Goal: Information Seeking & Learning: Learn about a topic

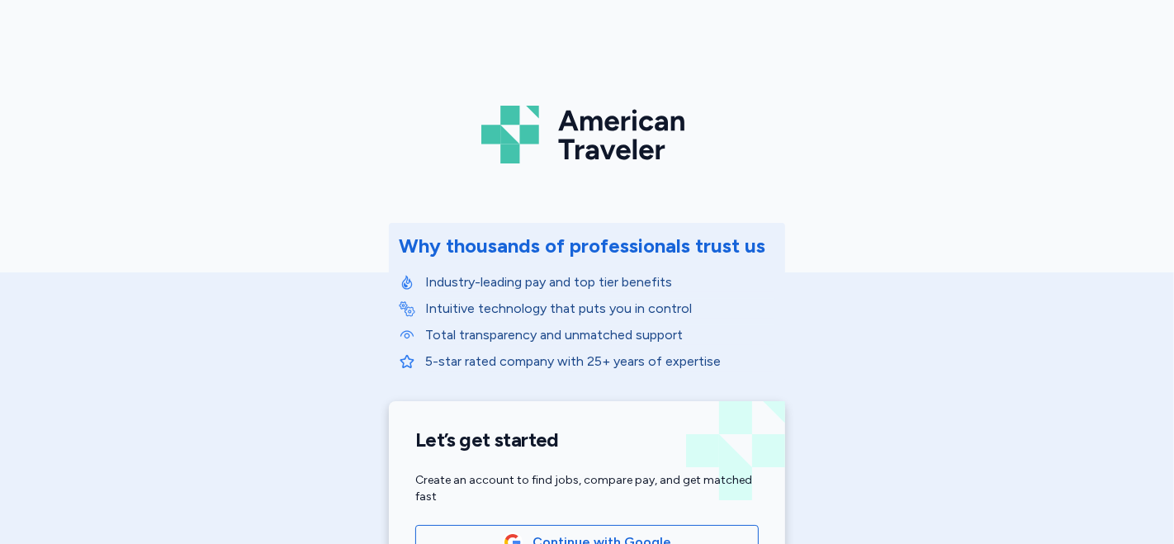
scroll to position [174, 0]
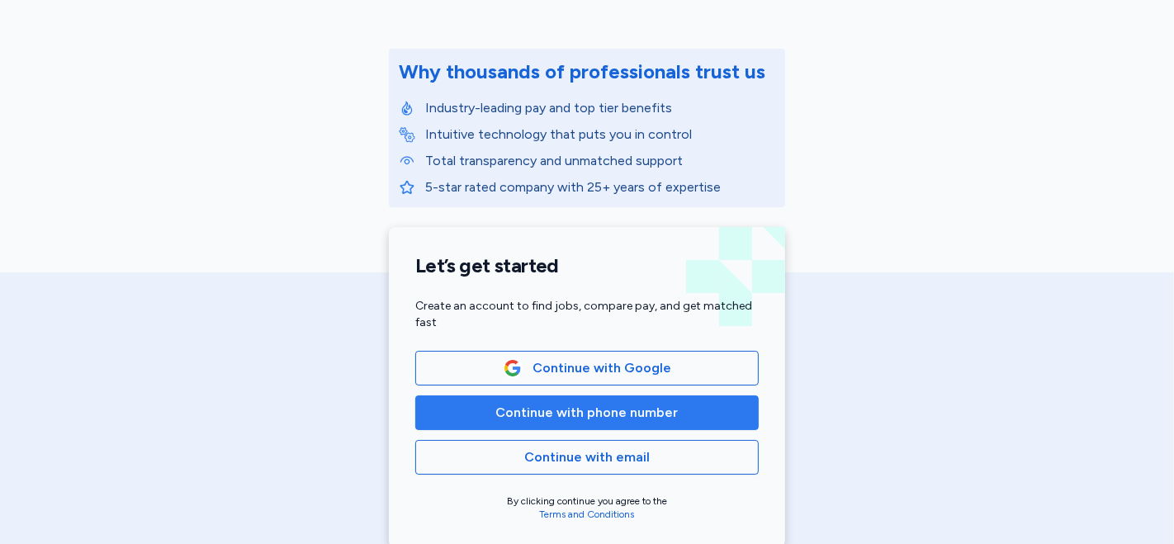
click at [563, 403] on span "Continue with phone number" at bounding box center [587, 413] width 183 height 20
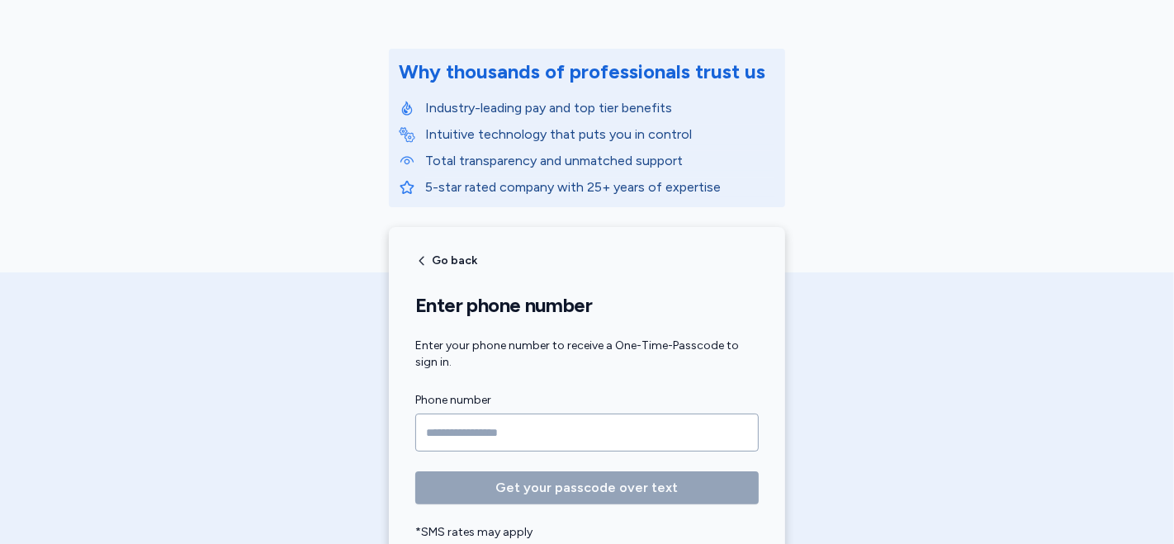
click at [616, 391] on label "Phone number" at bounding box center [587, 401] width 344 height 20
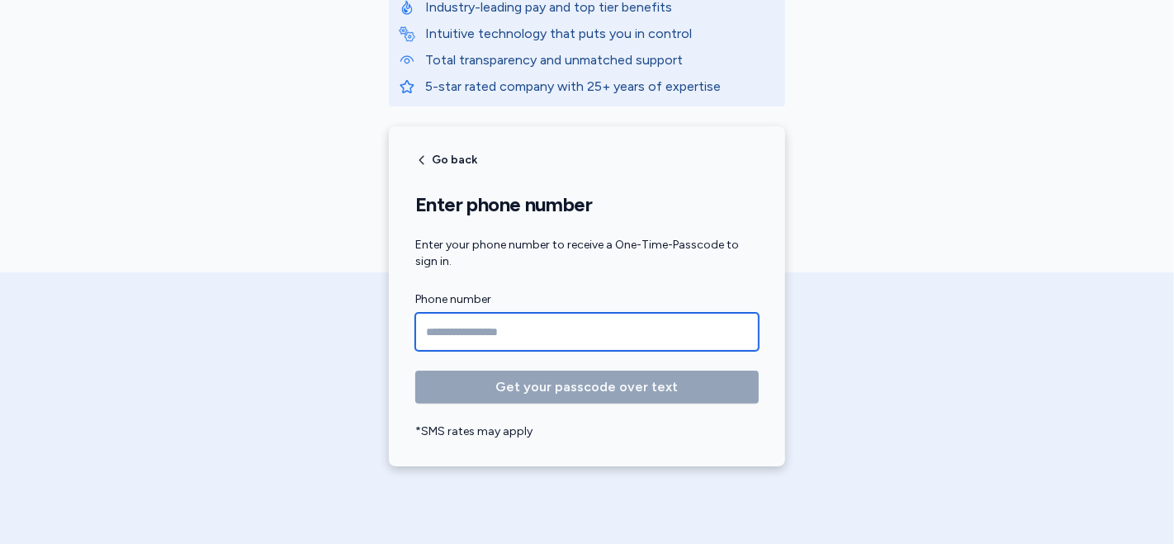
click at [448, 330] on input "Phone number" at bounding box center [587, 332] width 344 height 38
click at [455, 328] on input "Phone number" at bounding box center [587, 332] width 344 height 38
click at [453, 320] on input "Phone number" at bounding box center [587, 332] width 344 height 38
click at [448, 315] on input "Phone number" at bounding box center [587, 332] width 344 height 38
click at [449, 329] on input "Phone number" at bounding box center [587, 332] width 344 height 38
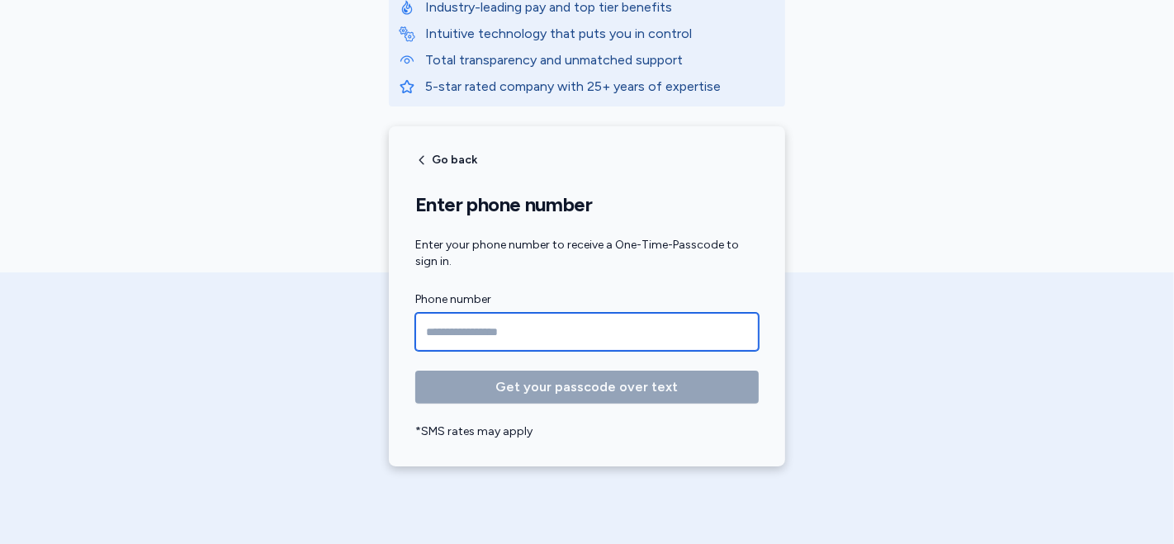
click at [446, 325] on input "Phone number" at bounding box center [587, 332] width 344 height 38
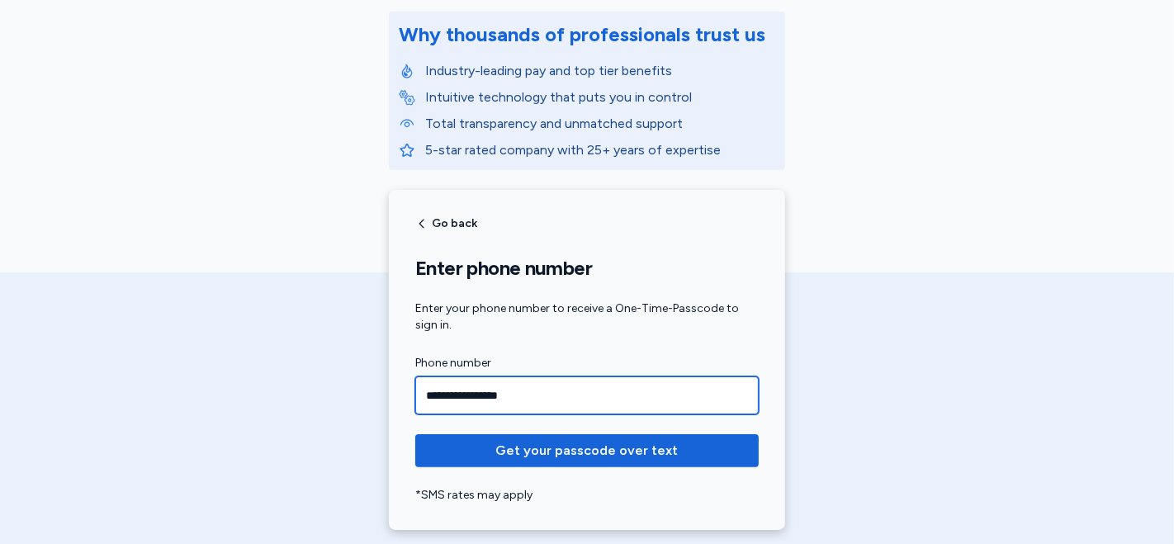
scroll to position [183, 0]
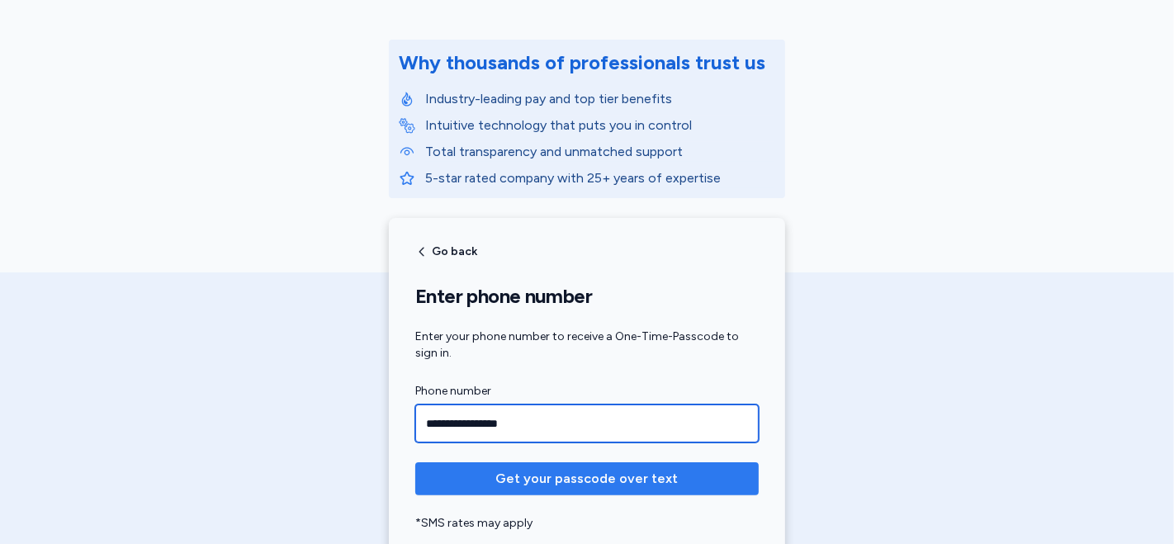
type input "**********"
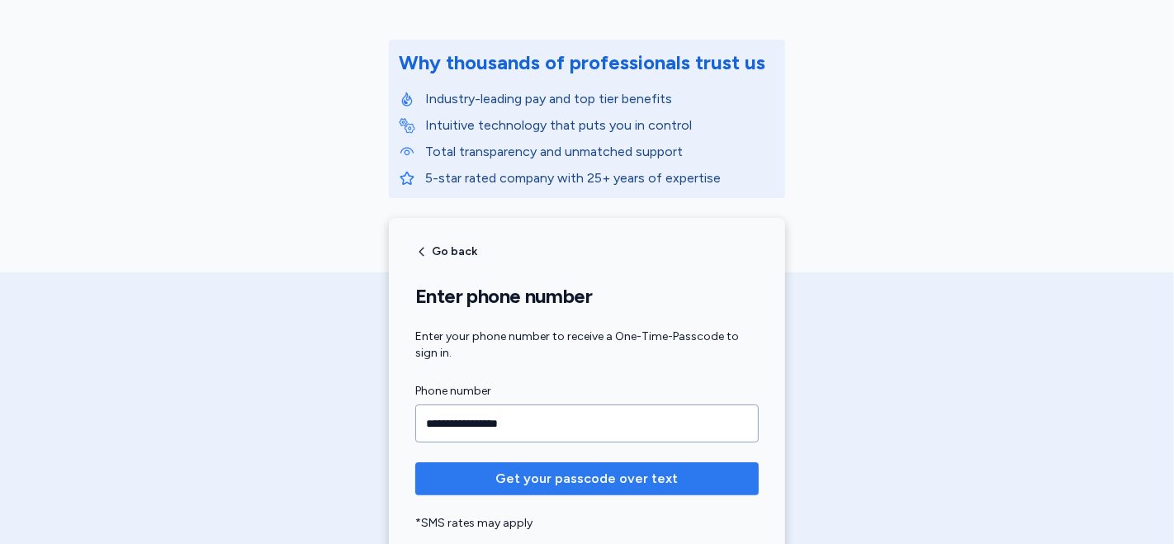
click at [546, 480] on span "Get your passcode over text" at bounding box center [587, 479] width 183 height 20
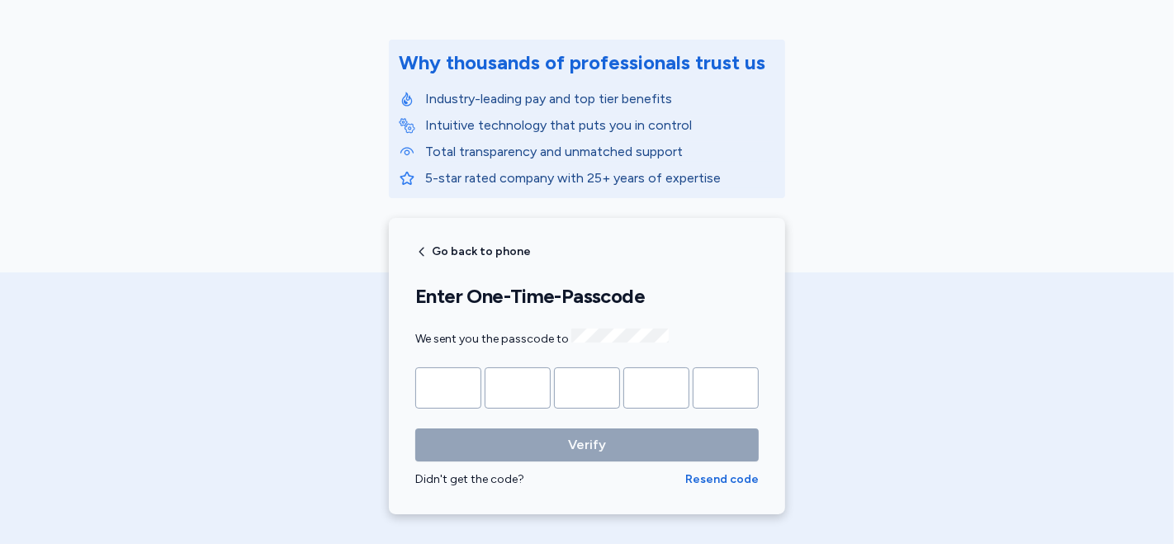
type input "*"
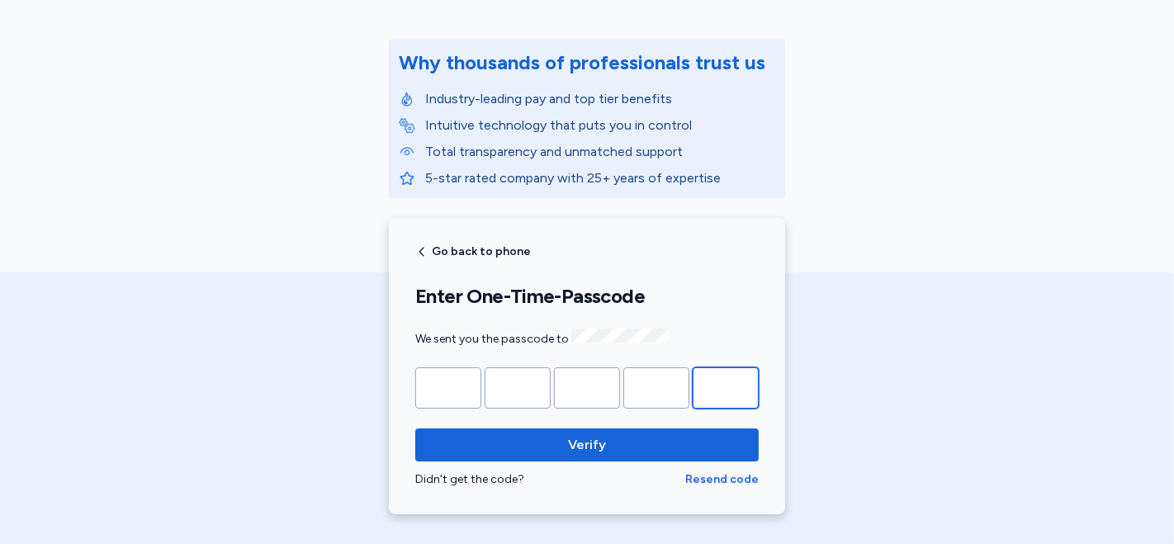
click at [729, 381] on input "*" at bounding box center [726, 388] width 66 height 41
type input "*"
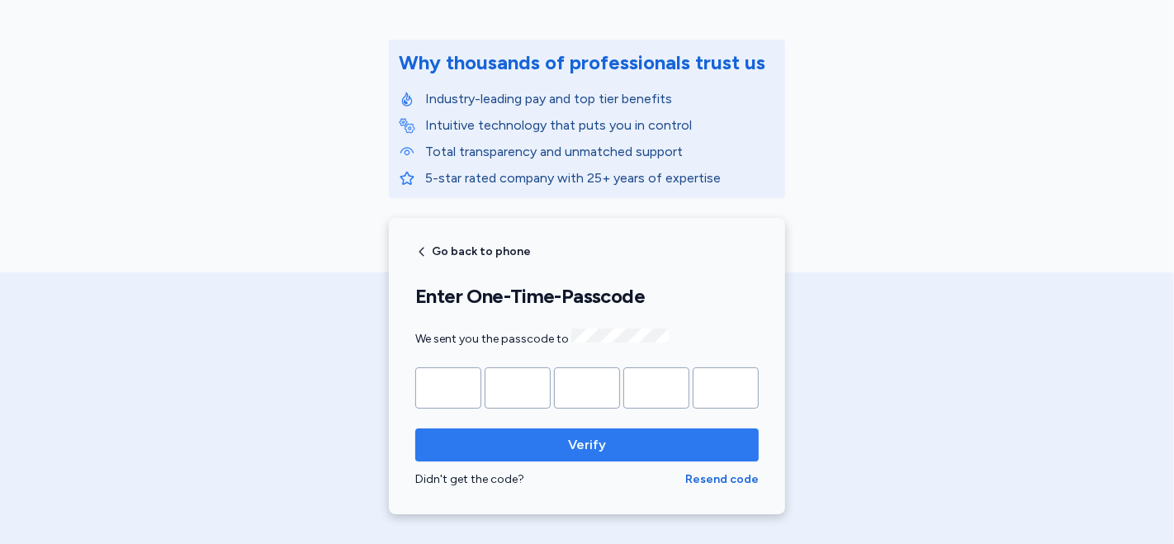
click at [628, 442] on span "Verify" at bounding box center [587, 445] width 317 height 20
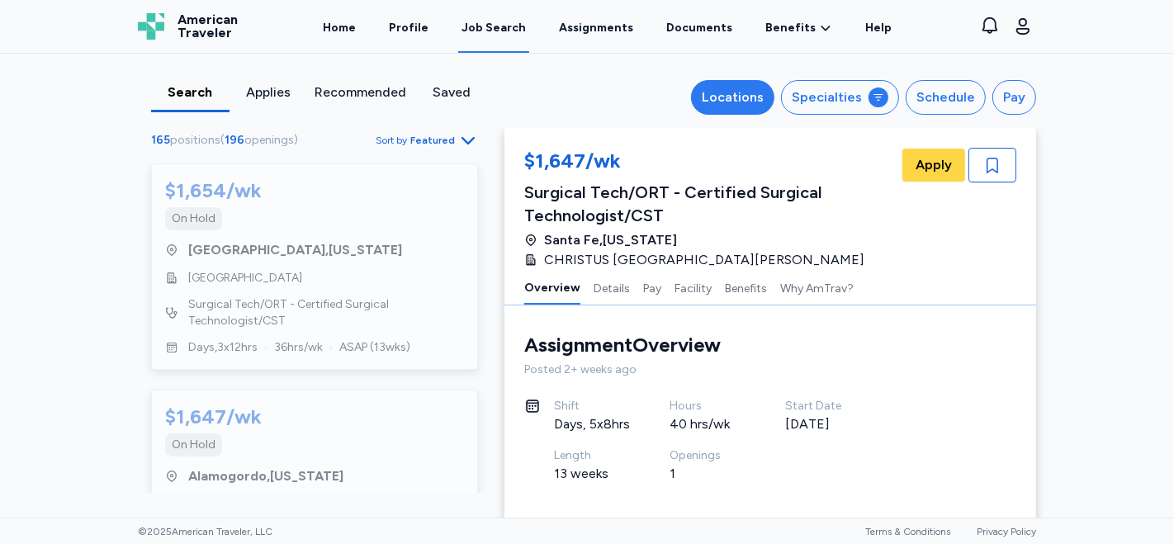
click at [754, 102] on div "Locations" at bounding box center [733, 98] width 62 height 20
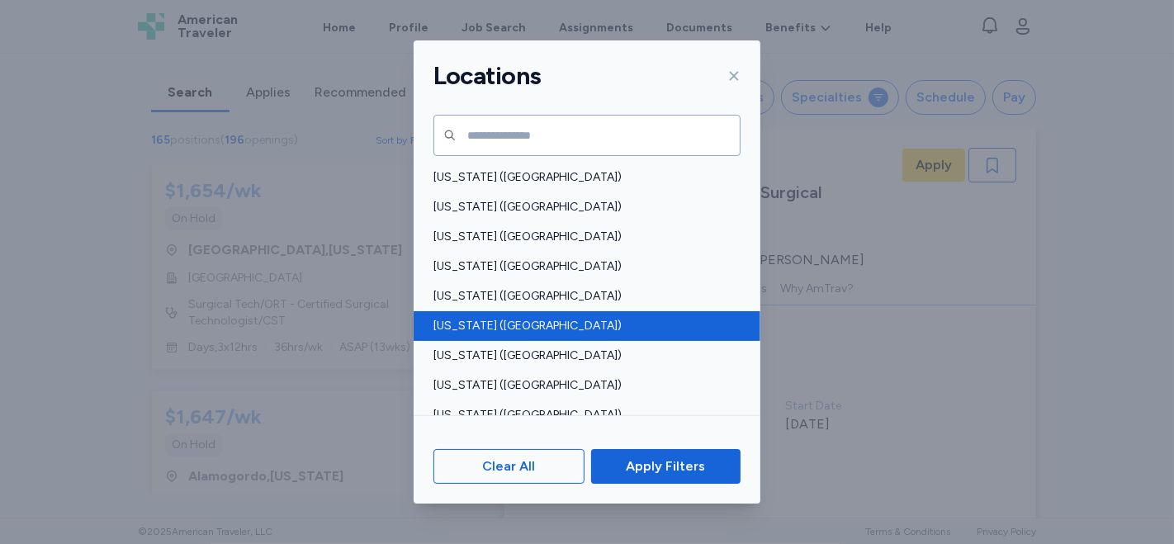
click at [600, 329] on span "[US_STATE] ([GEOGRAPHIC_DATA])" at bounding box center [582, 326] width 297 height 17
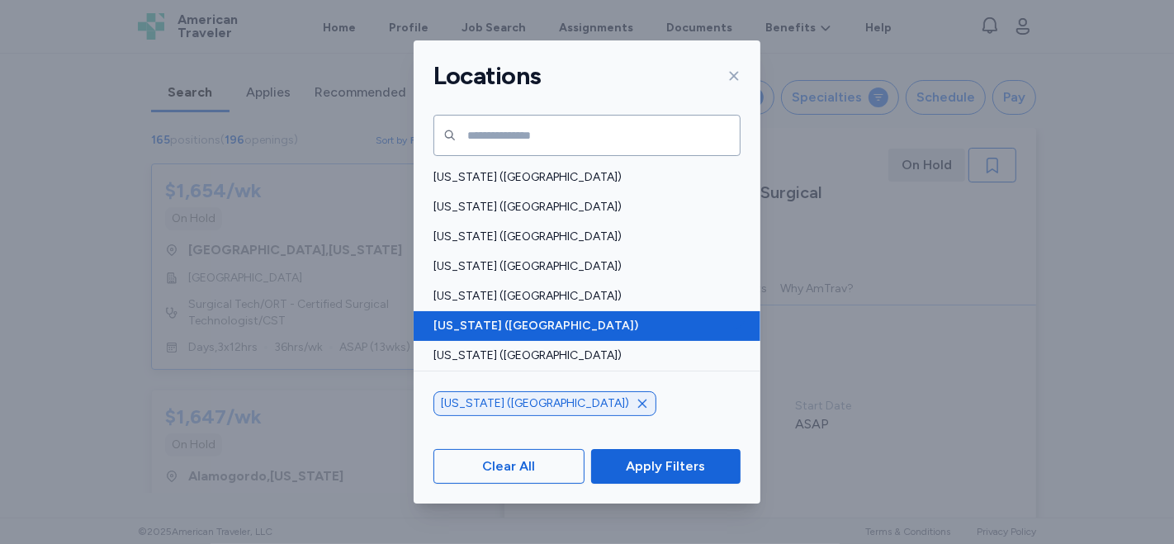
scroll to position [1, 0]
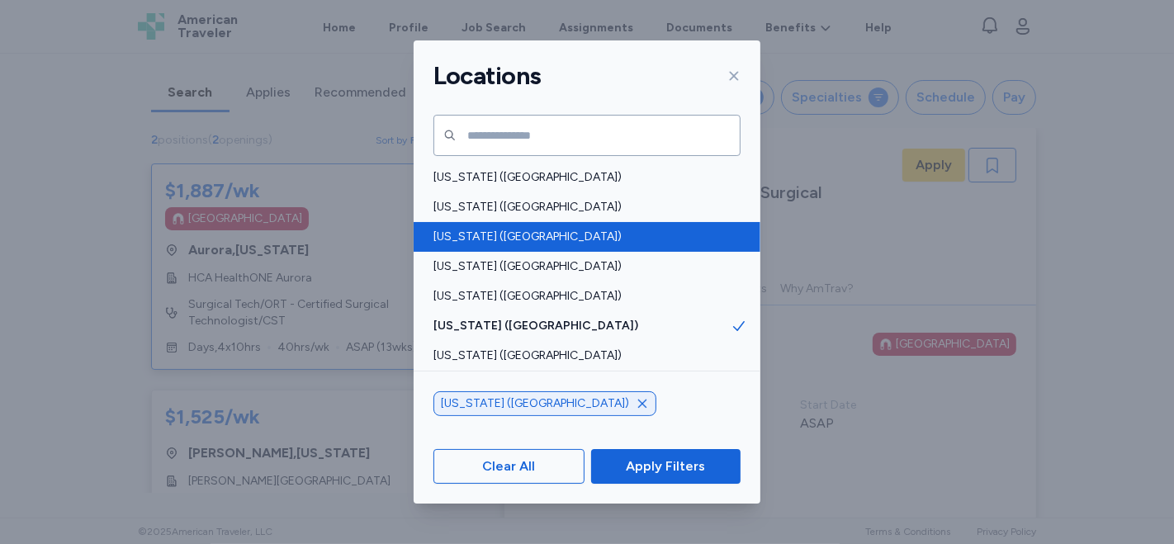
click at [558, 242] on span "[US_STATE] ([GEOGRAPHIC_DATA])" at bounding box center [582, 237] width 297 height 17
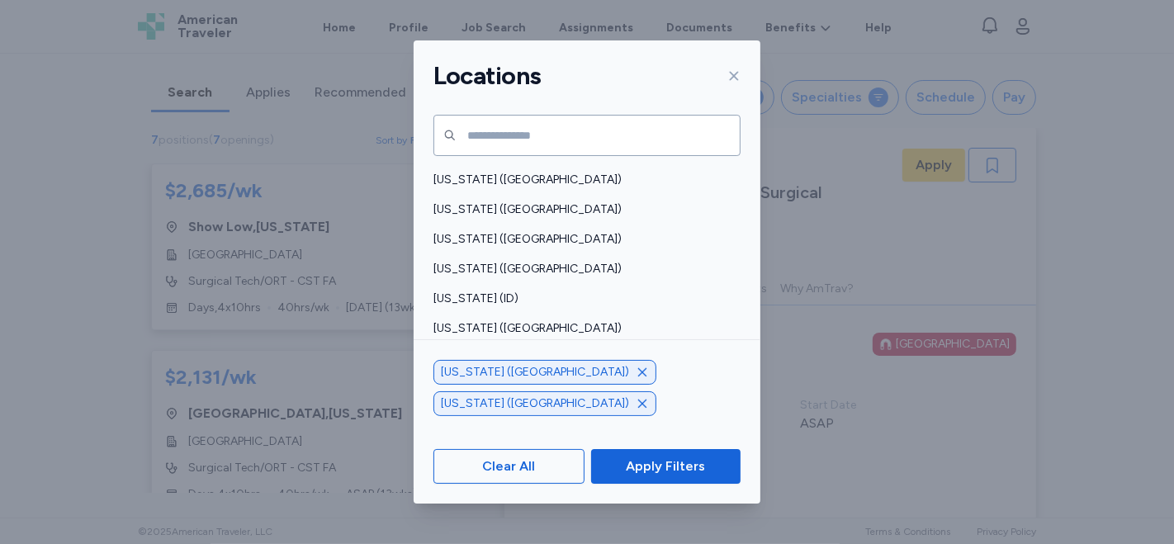
scroll to position [275, 0]
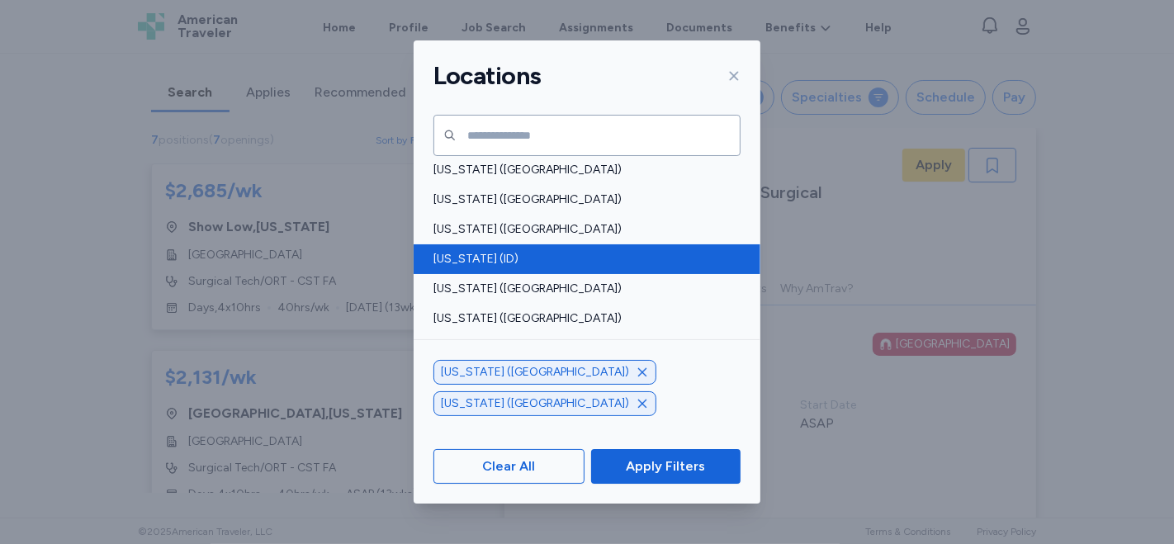
click at [573, 259] on span "[US_STATE] (ID)" at bounding box center [582, 259] width 297 height 17
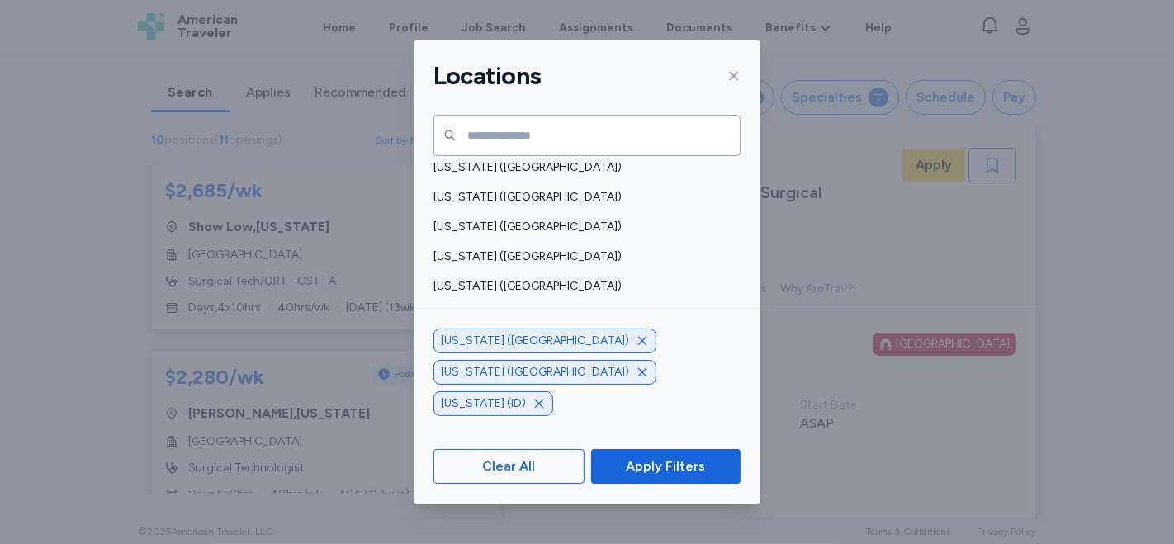
scroll to position [733, 0]
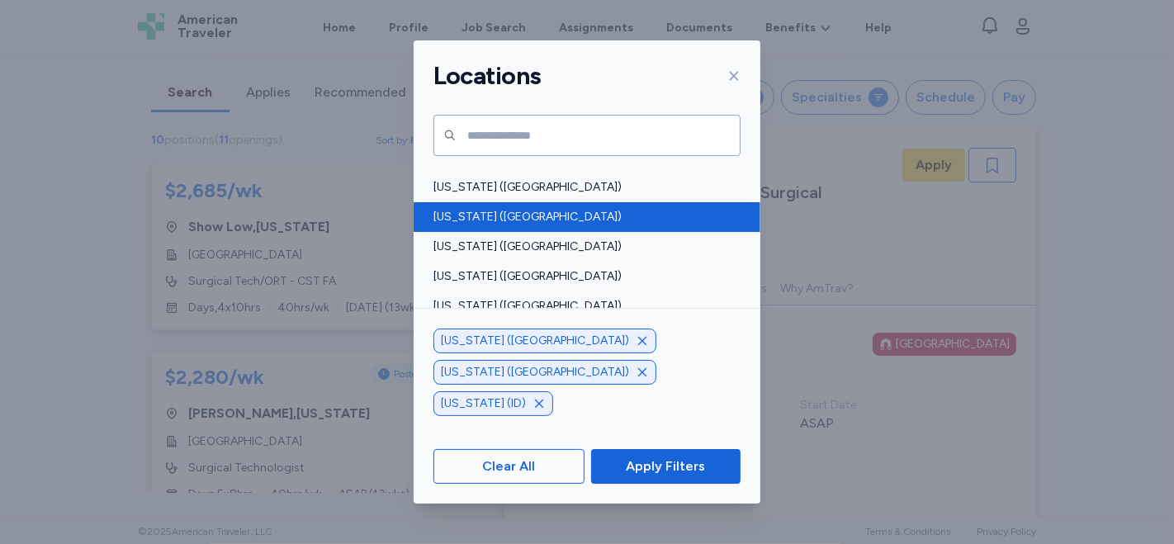
click at [704, 221] on span "[US_STATE] ([GEOGRAPHIC_DATA])" at bounding box center [582, 217] width 297 height 17
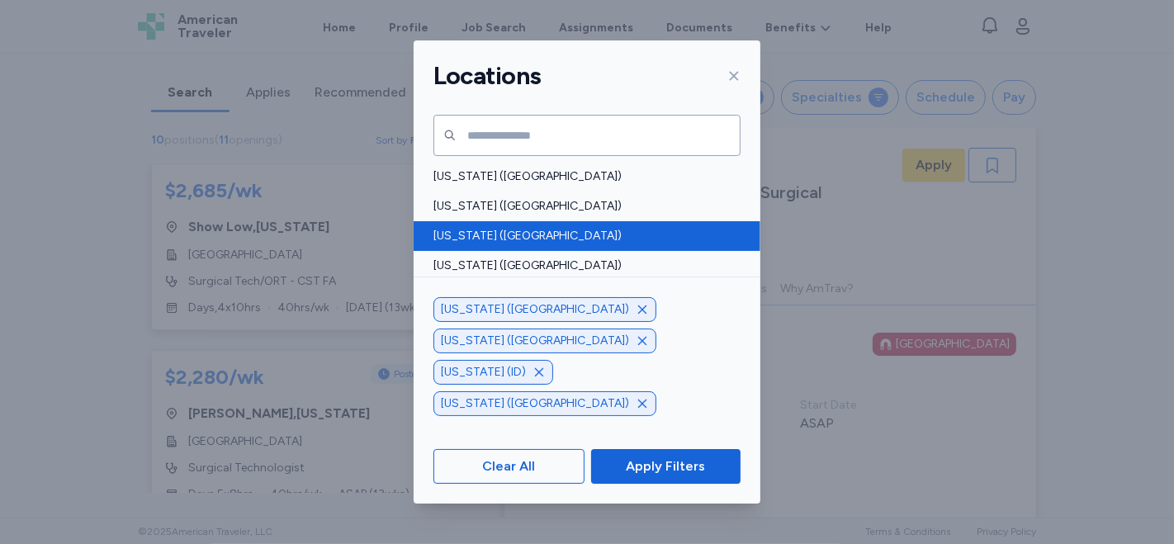
scroll to position [1193, 0]
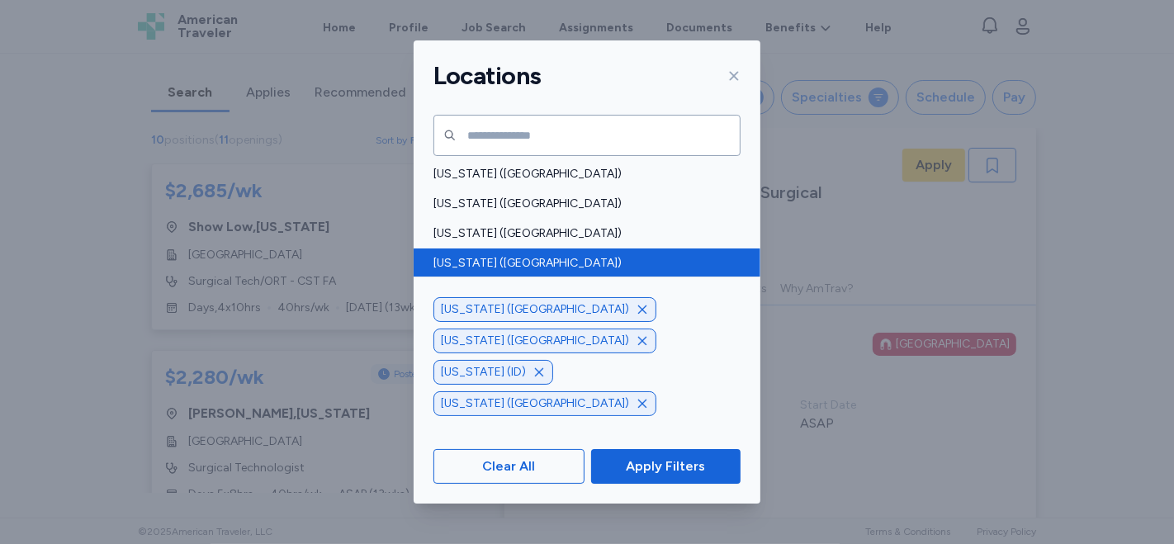
click at [691, 255] on span "[US_STATE] ([GEOGRAPHIC_DATA])" at bounding box center [582, 263] width 297 height 17
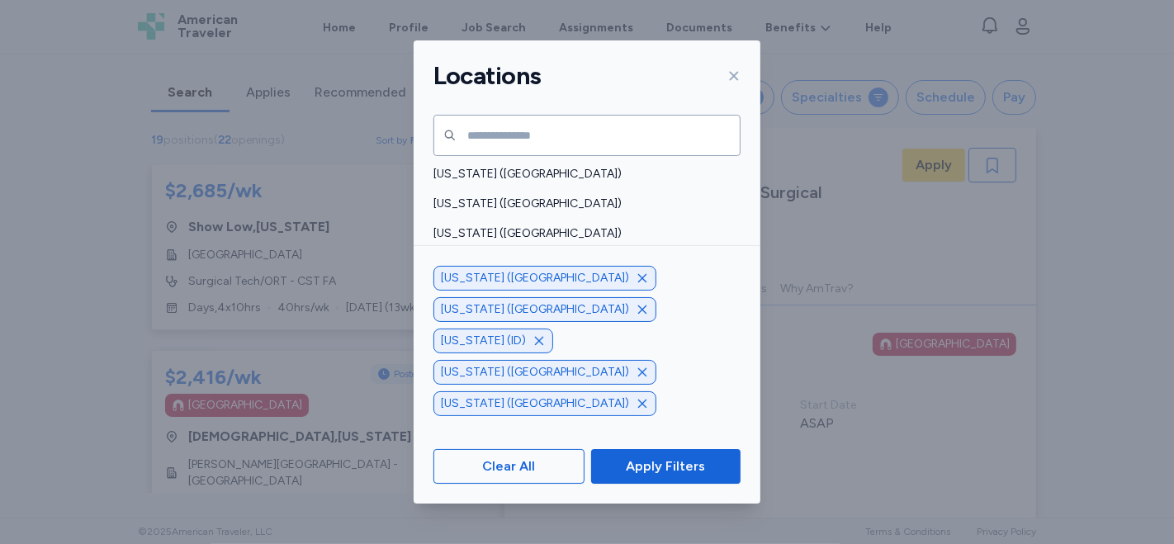
click at [691, 296] on span "[US_STATE] ([GEOGRAPHIC_DATA])" at bounding box center [582, 293] width 297 height 17
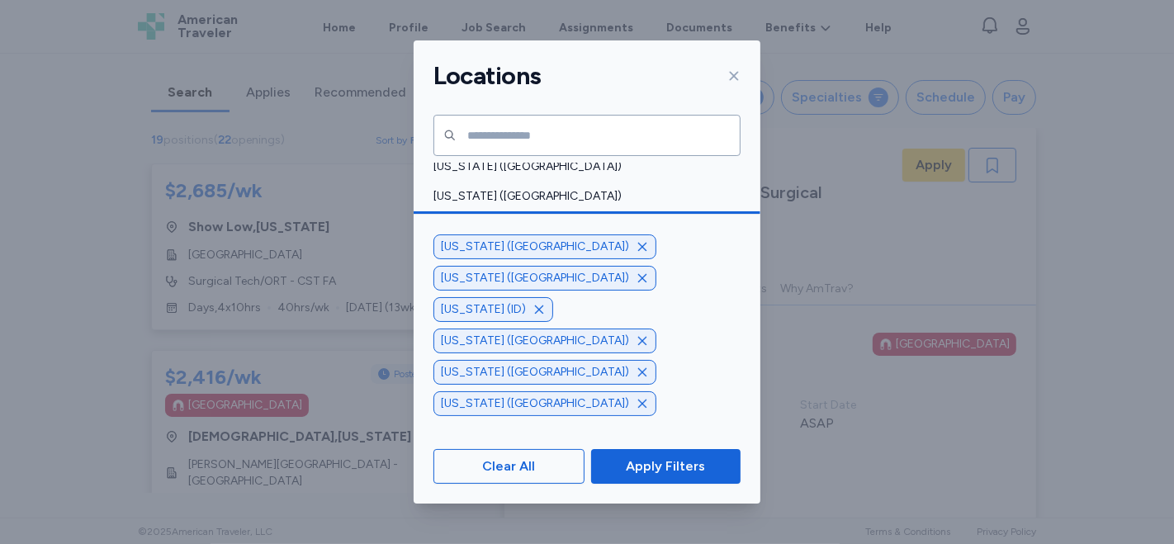
scroll to position [1019, 0]
click at [670, 257] on span "[US_STATE] ([GEOGRAPHIC_DATA])" at bounding box center [582, 258] width 297 height 17
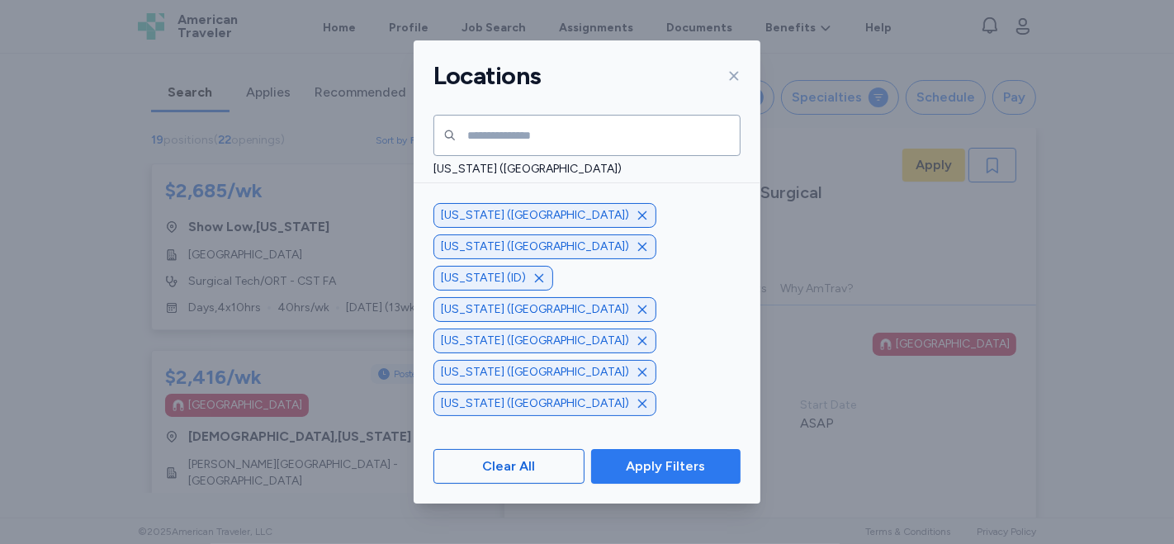
click at [669, 468] on span "Apply Filters" at bounding box center [665, 467] width 79 height 20
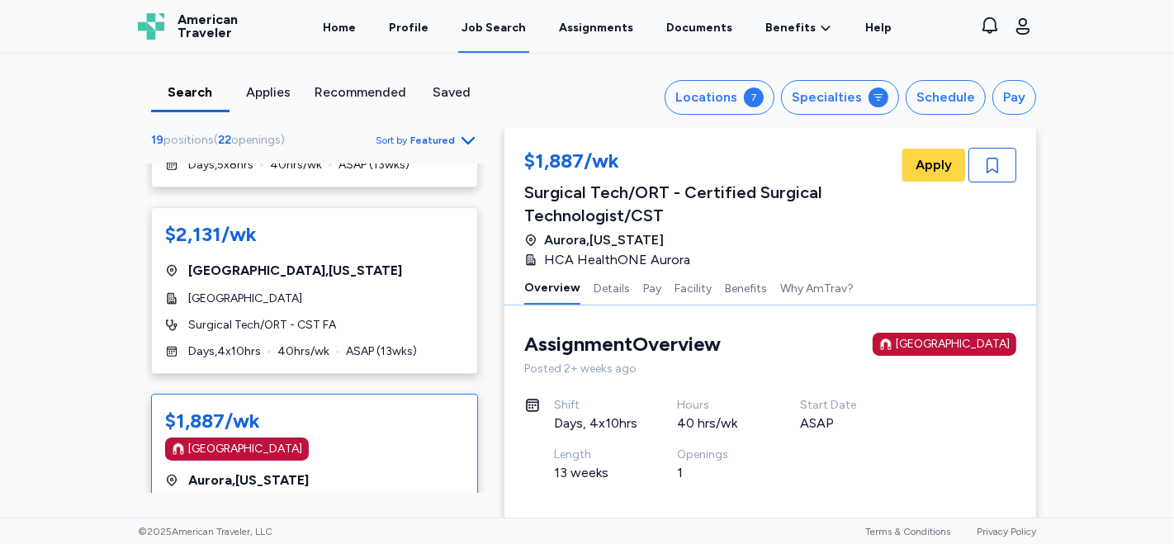
scroll to position [1201, 0]
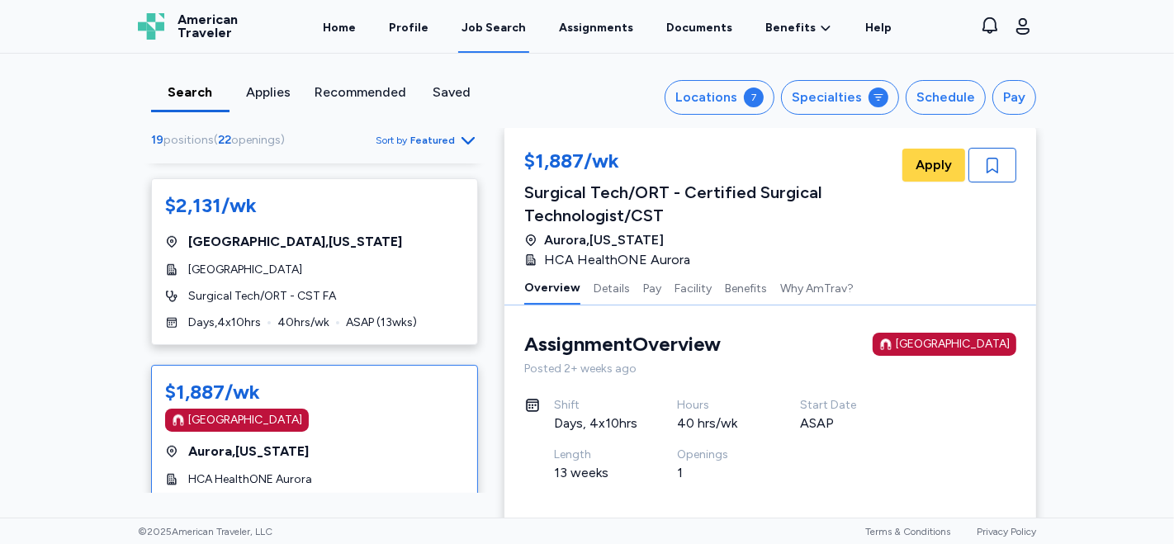
click at [370, 409] on div "[GEOGRAPHIC_DATA]" at bounding box center [314, 420] width 299 height 23
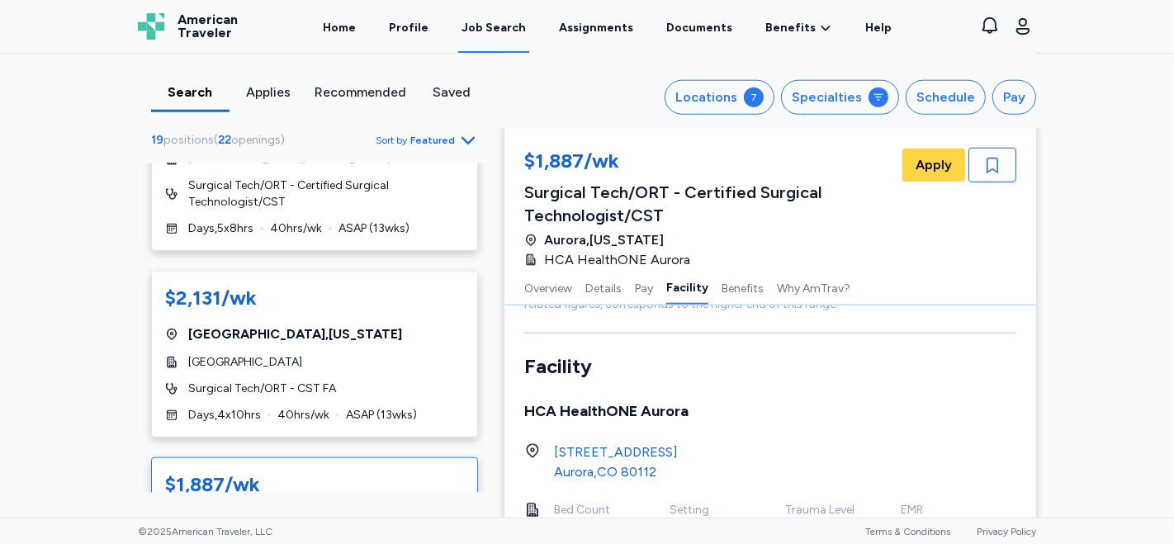
scroll to position [975, 0]
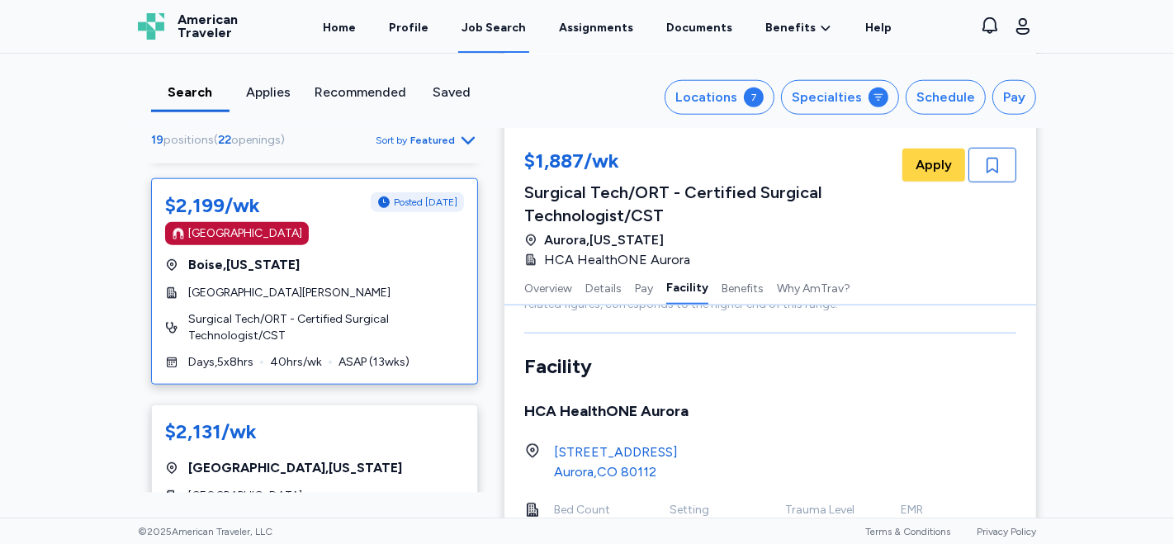
click at [376, 255] on div "[GEOGRAPHIC_DATA] , [US_STATE]" at bounding box center [314, 265] width 299 height 20
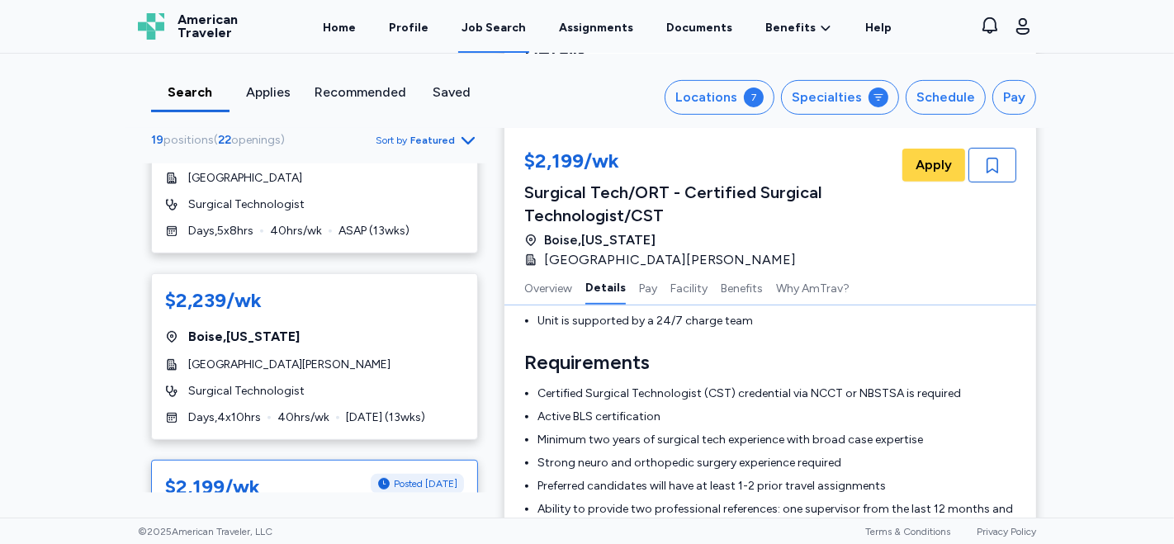
scroll to position [780, 0]
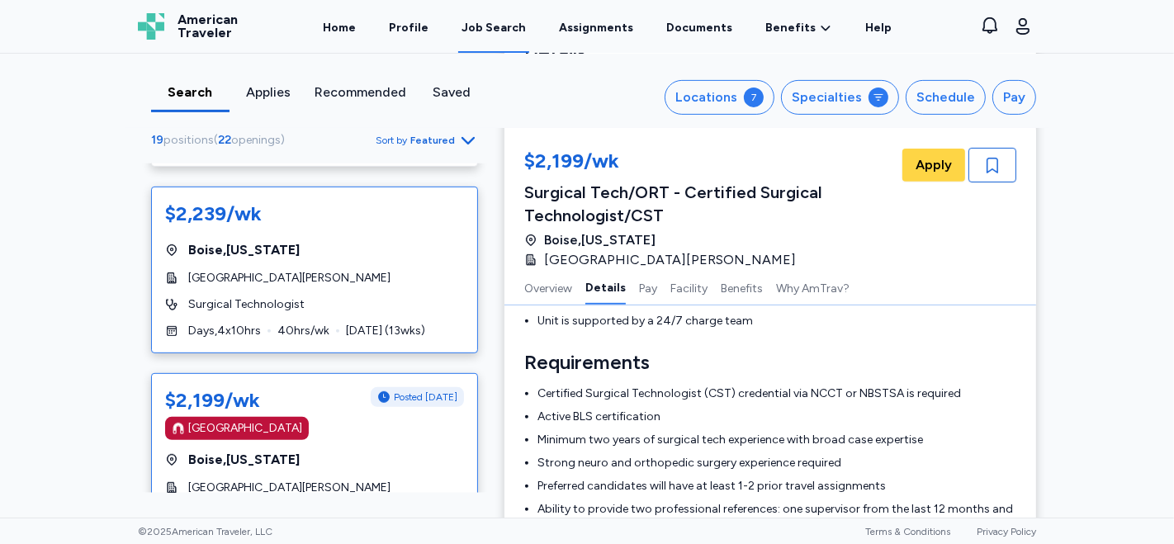
drag, startPoint x: 327, startPoint y: 202, endPoint x: 329, endPoint y: 183, distance: 19.1
click at [330, 191] on div "$2,239/wk [GEOGRAPHIC_DATA] , [US_STATE] [GEOGRAPHIC_DATA][PERSON_NAME] Surgica…" at bounding box center [314, 270] width 327 height 167
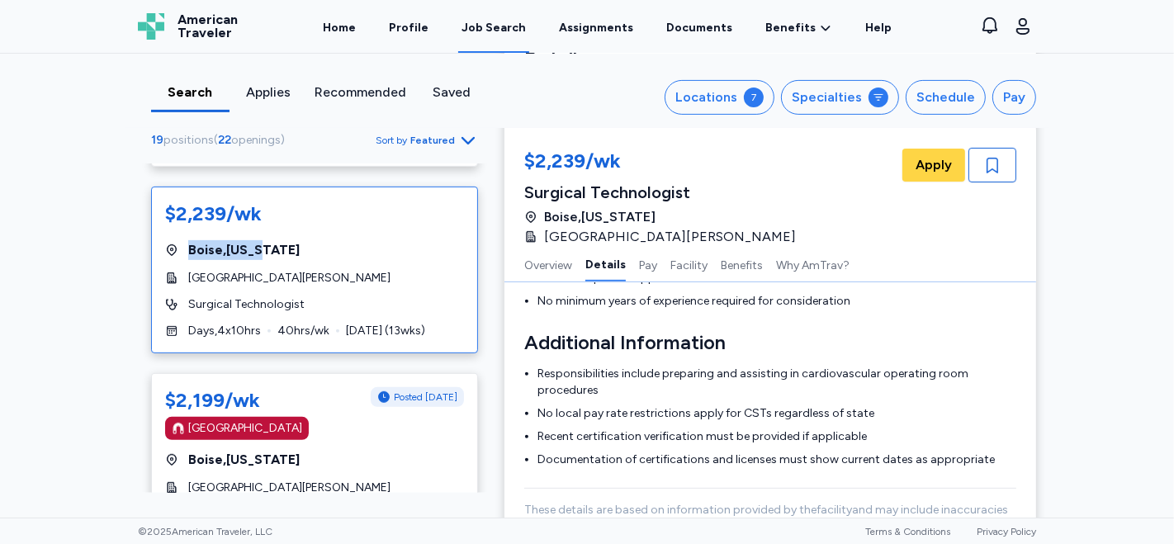
scroll to position [550, 0]
